Goal: Task Accomplishment & Management: Manage account settings

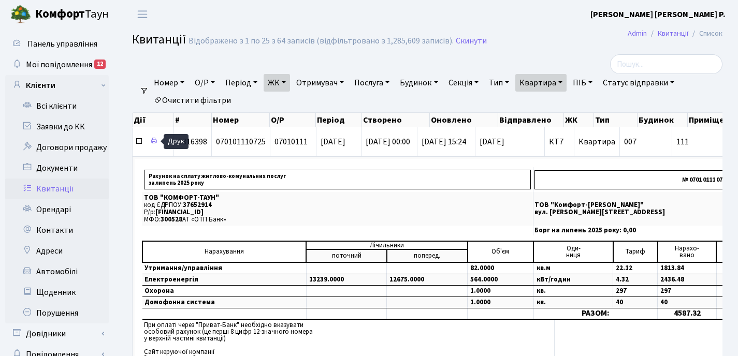
select select "25"
click at [140, 142] on icon at bounding box center [139, 141] width 8 height 8
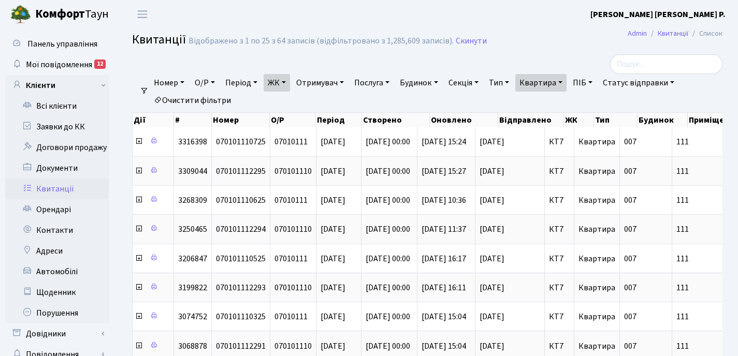
click at [566, 82] on link "Квартира" at bounding box center [540, 83] width 51 height 18
type input "1"
type input "4"
type input "135"
click at [287, 81] on link "ЖК" at bounding box center [276, 83] width 26 height 18
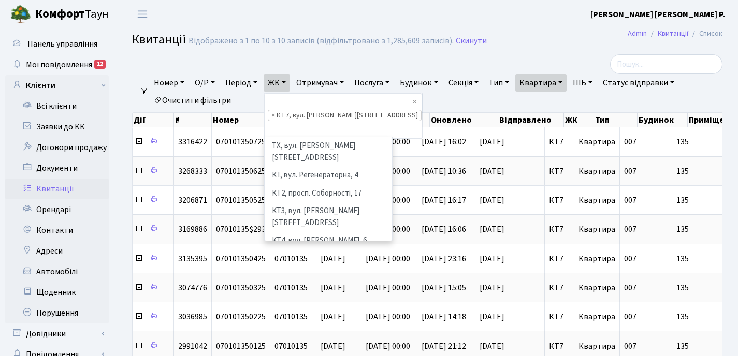
scroll to position [107, 0]
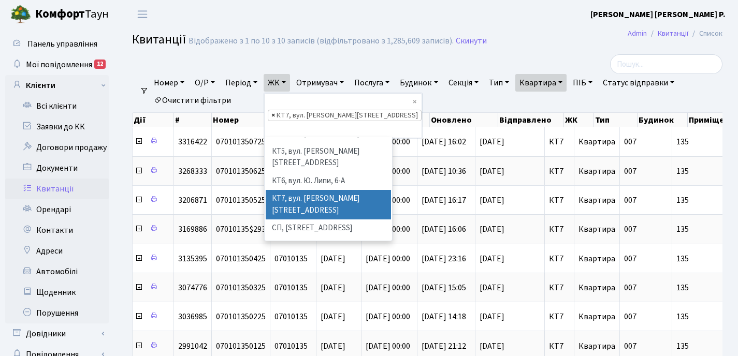
click at [275, 110] on span "×" at bounding box center [273, 115] width 4 height 10
select select
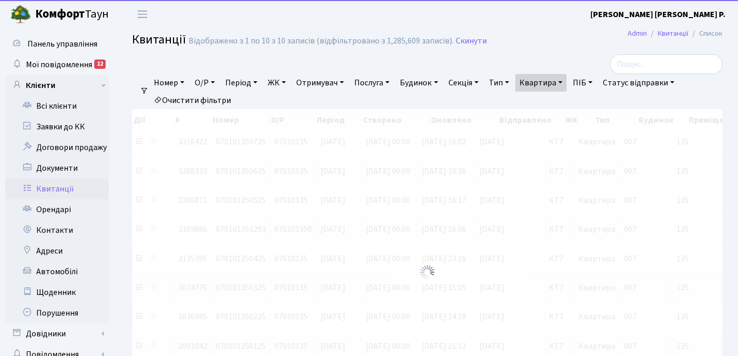
click at [287, 82] on link "ЖК" at bounding box center [276, 83] width 26 height 18
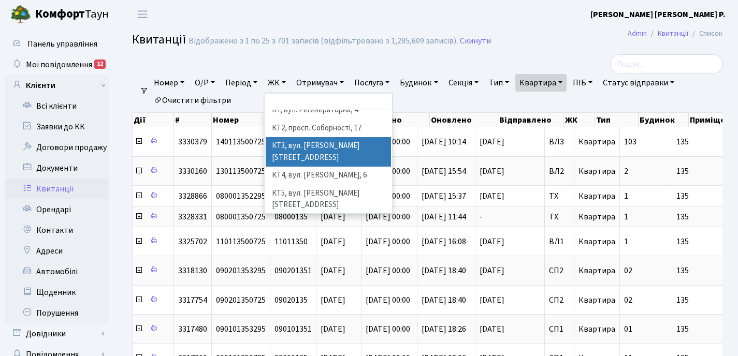
scroll to position [67, 0]
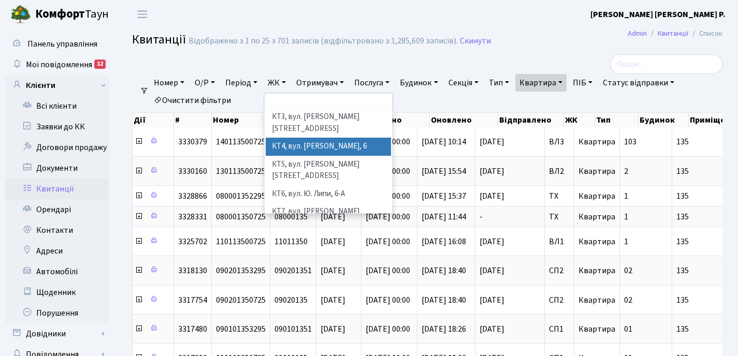
click at [308, 138] on li "КТ4, вул. [PERSON_NAME], 6" at bounding box center [328, 147] width 125 height 18
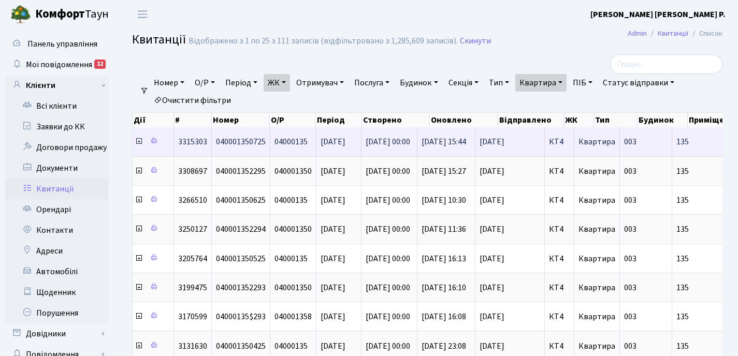
click at [138, 142] on icon at bounding box center [139, 141] width 8 height 8
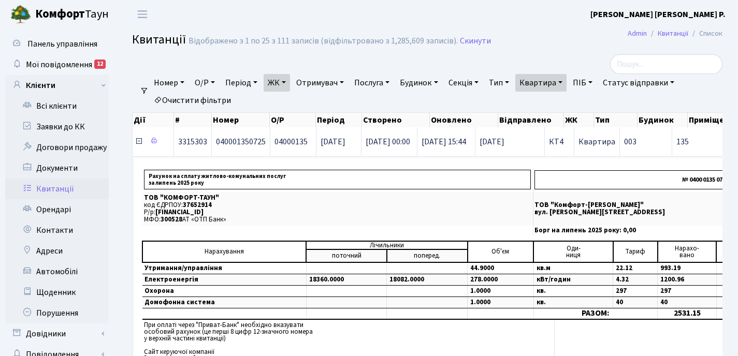
click at [139, 142] on icon at bounding box center [139, 141] width 8 height 8
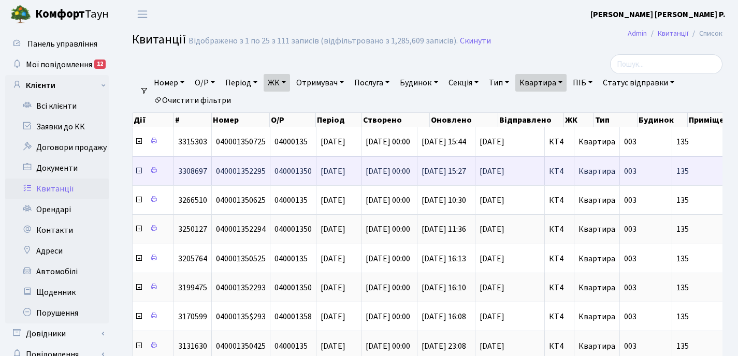
click at [138, 171] on icon at bounding box center [139, 171] width 8 height 8
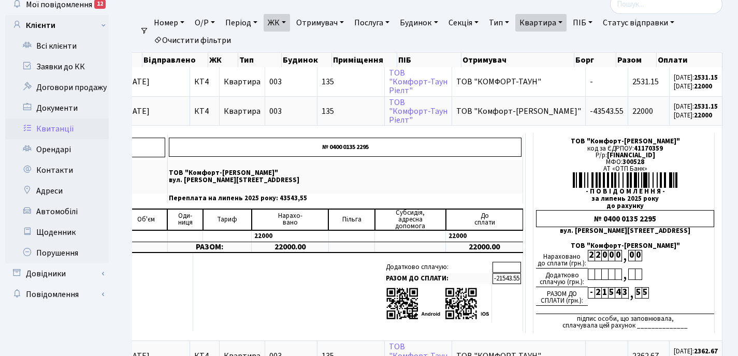
scroll to position [53, 0]
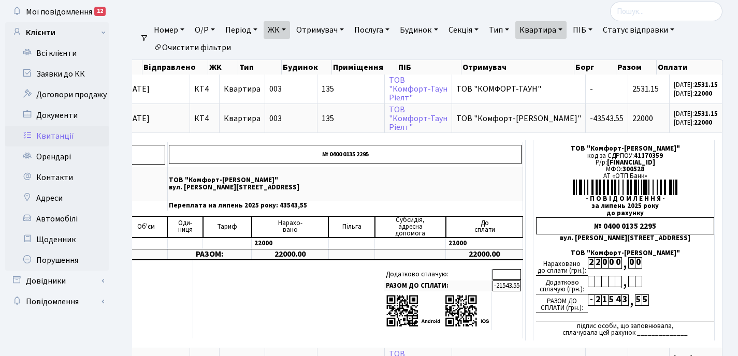
click at [566, 29] on link "Квартира" at bounding box center [540, 30] width 51 height 18
type input "1"
type input "16-76"
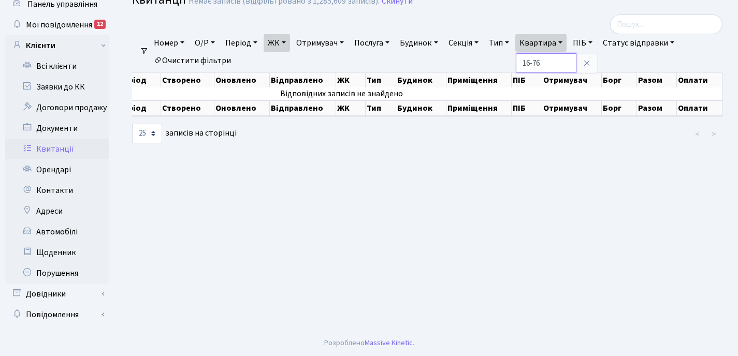
scroll to position [0, 150]
click at [289, 42] on link "ЖК" at bounding box center [276, 43] width 26 height 18
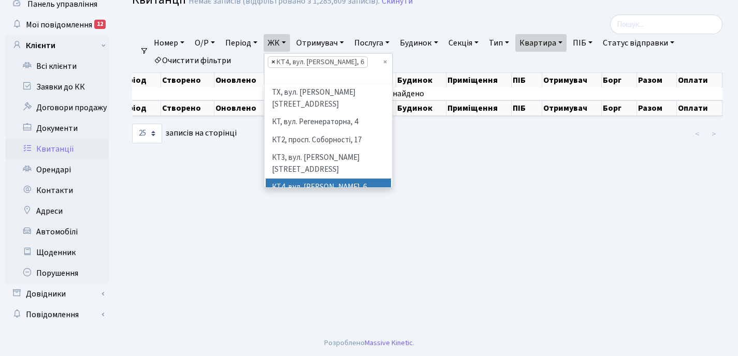
click at [275, 63] on span "×" at bounding box center [273, 62] width 4 height 10
select select
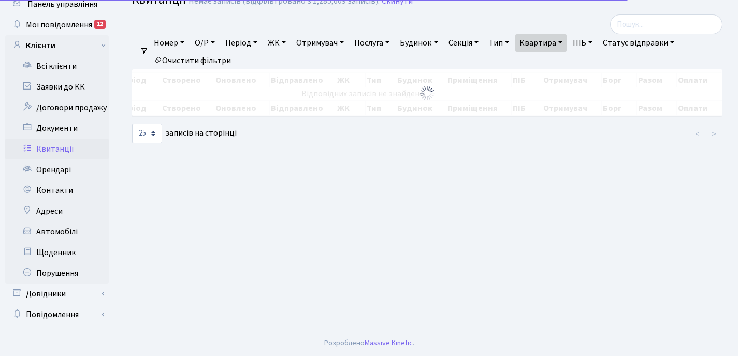
click at [286, 44] on link "ЖК" at bounding box center [276, 43] width 26 height 18
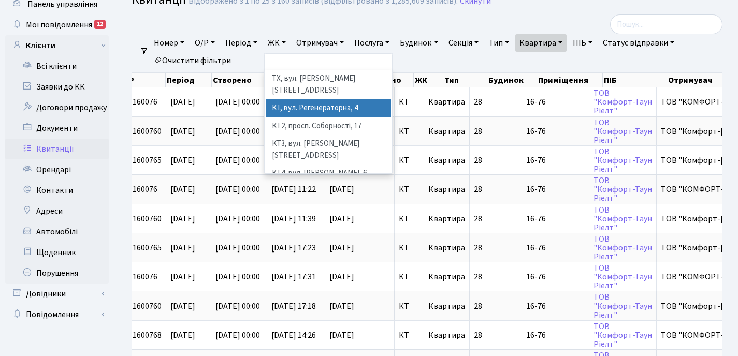
click at [308, 99] on li "КТ, вул. Регенераторна, 4" at bounding box center [328, 108] width 125 height 18
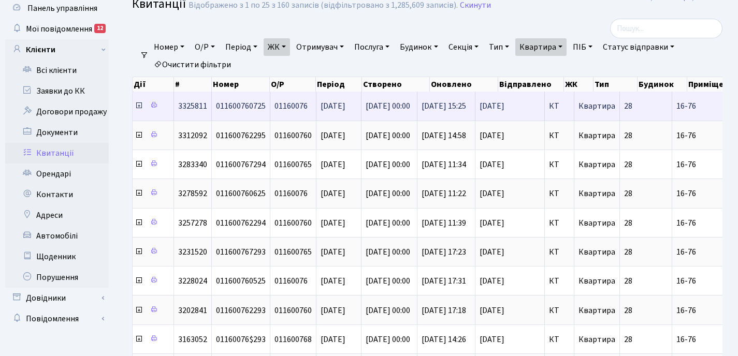
click at [139, 107] on icon at bounding box center [139, 105] width 8 height 8
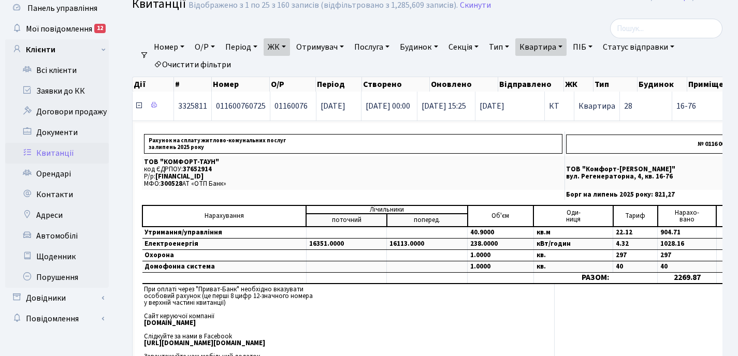
click at [139, 107] on icon at bounding box center [139, 105] width 8 height 8
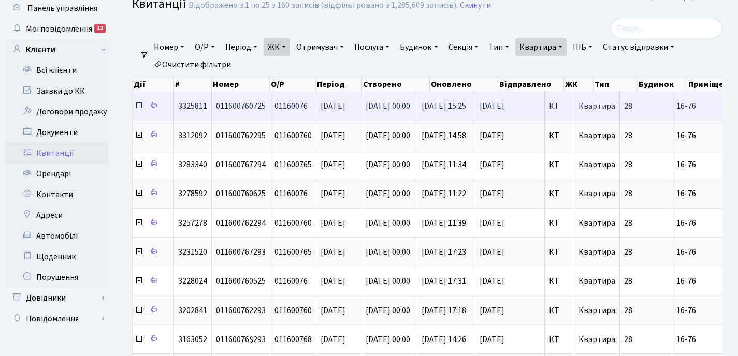
click at [139, 107] on icon at bounding box center [139, 105] width 8 height 8
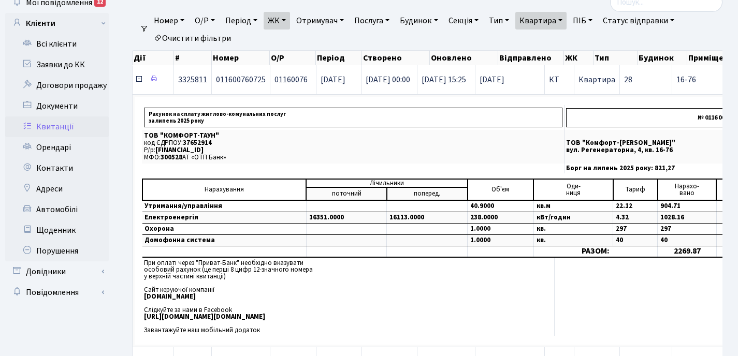
click at [137, 81] on icon at bounding box center [139, 79] width 8 height 8
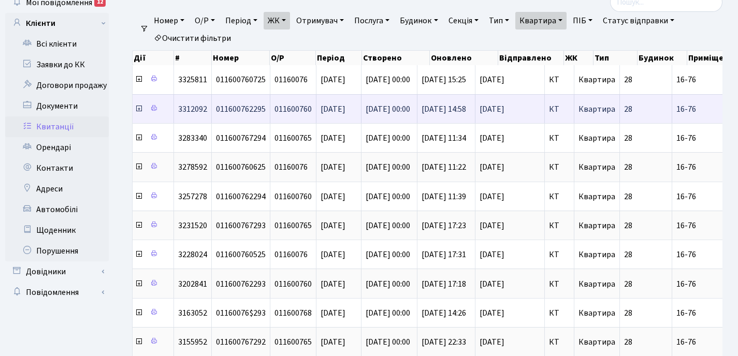
click at [140, 110] on icon at bounding box center [139, 109] width 8 height 8
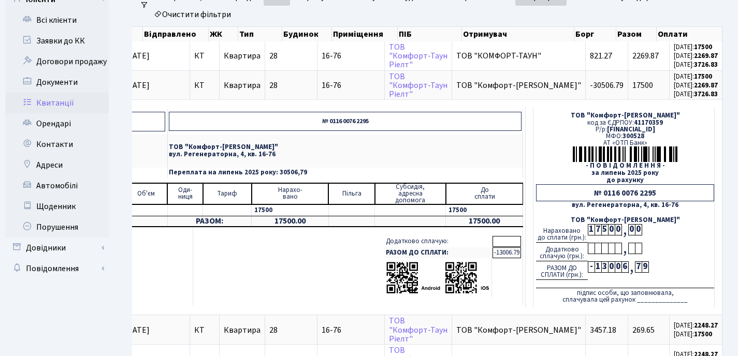
scroll to position [80, 0]
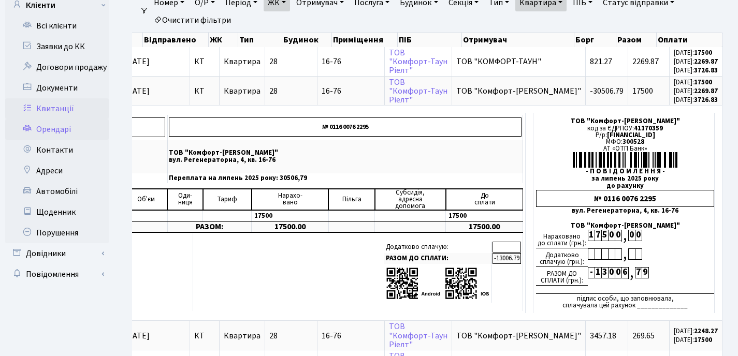
click at [72, 134] on link "Орендарі" at bounding box center [57, 129] width 104 height 21
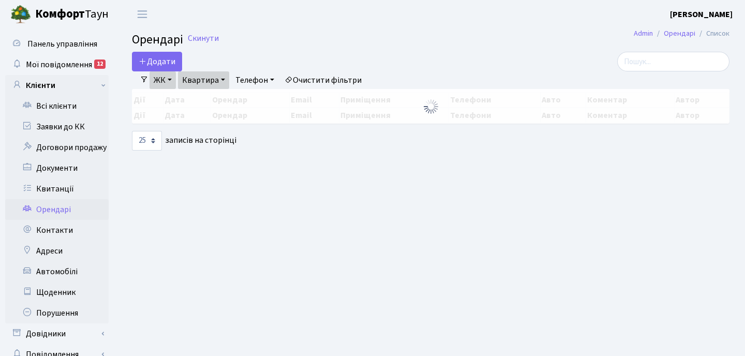
select select "25"
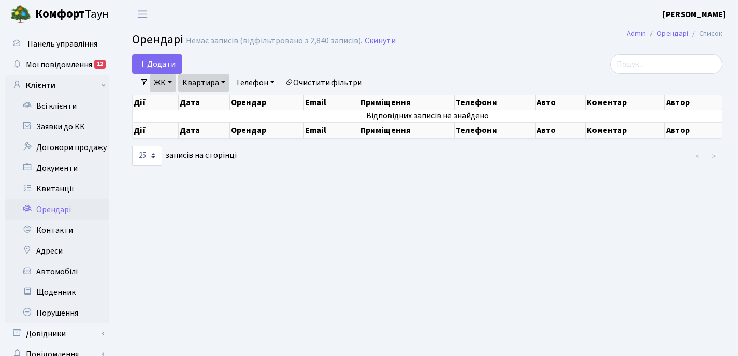
click at [225, 82] on link "Квартира" at bounding box center [203, 83] width 51 height 18
click at [218, 102] on input "98" at bounding box center [209, 103] width 61 height 20
type input "9"
type input "311"
click at [171, 83] on link "ЖК" at bounding box center [163, 83] width 26 height 18
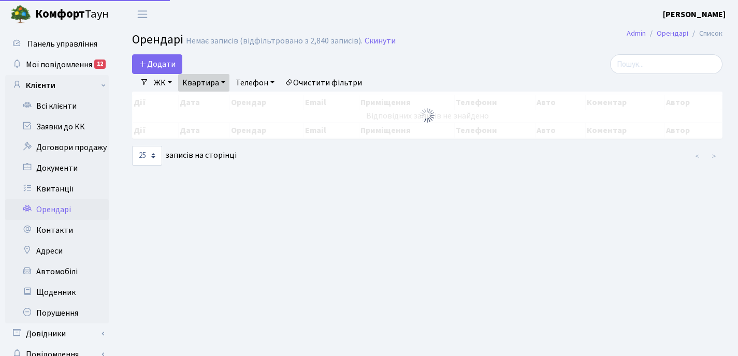
click at [258, 102] on div "Додати Фільтри ЖК - ТХ, вул. Ділова, 1/2 КТ, вул. Регенераторна, 4 КТ2, просп. …" at bounding box center [427, 110] width 606 height 112
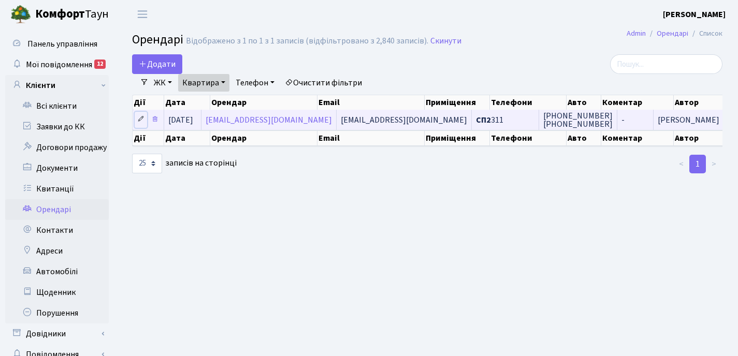
click at [142, 118] on icon at bounding box center [140, 118] width 7 height 7
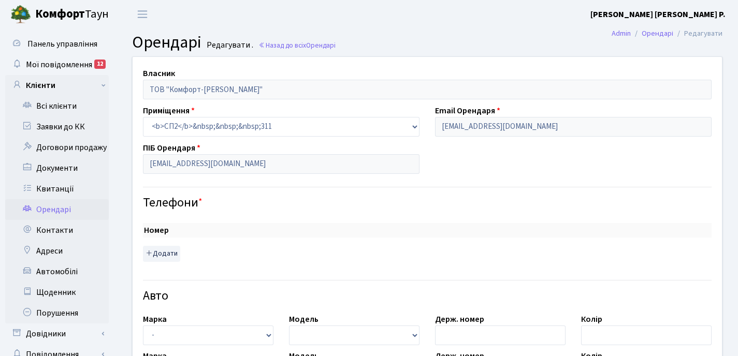
checkbox input "true"
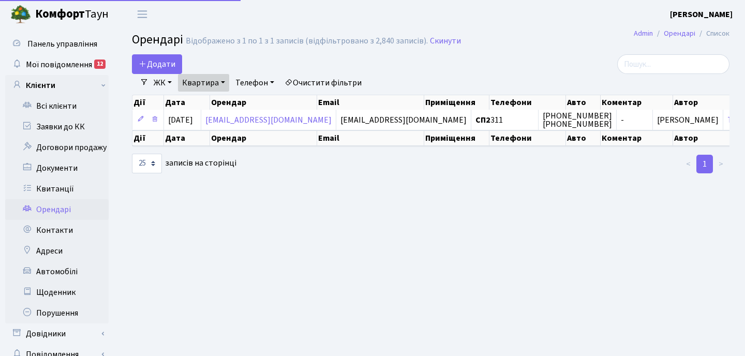
select select "25"
